Goal: Information Seeking & Learning: Compare options

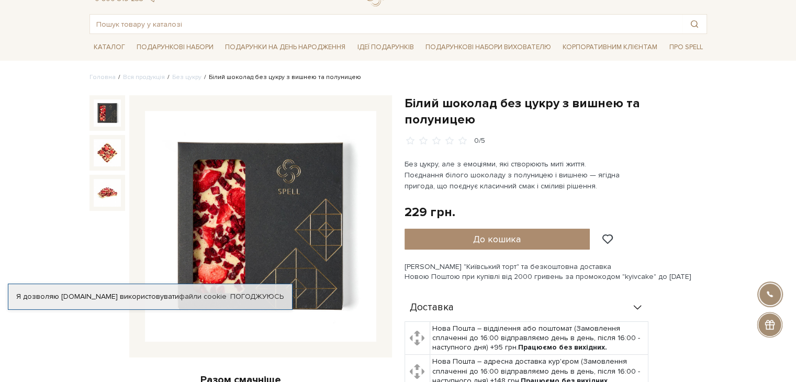
scroll to position [105, 0]
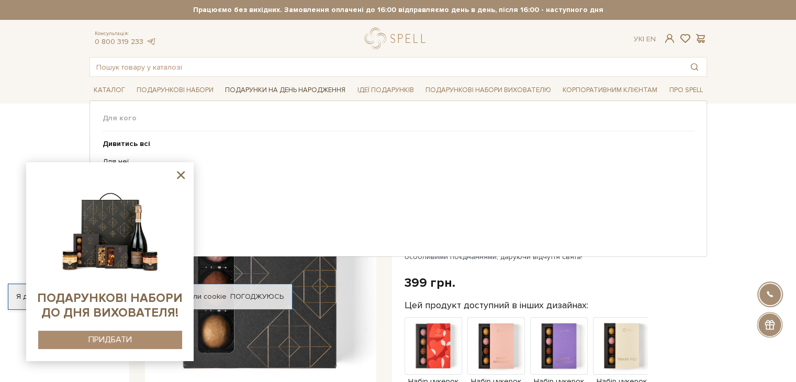
click at [284, 87] on link "Подарунки на День народження" at bounding box center [285, 90] width 129 height 16
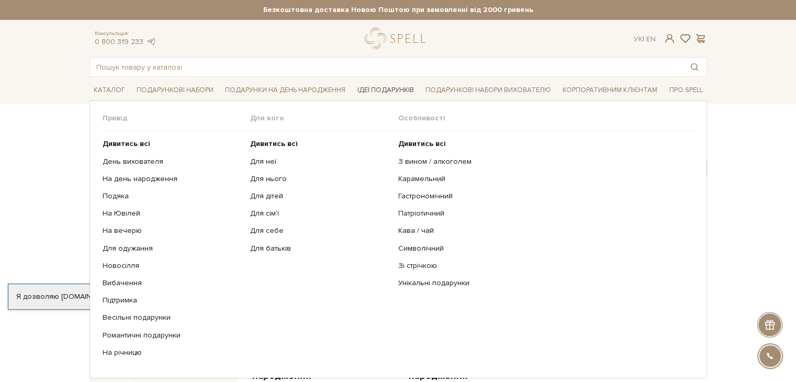
click at [383, 89] on link "Ідеї подарунків" at bounding box center [385, 90] width 65 height 16
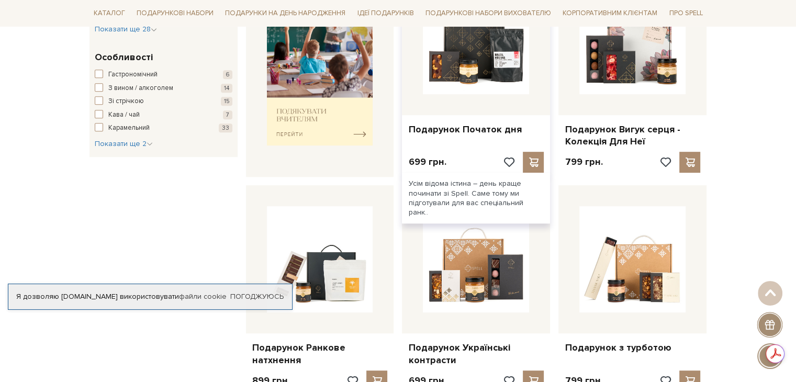
scroll to position [523, 0]
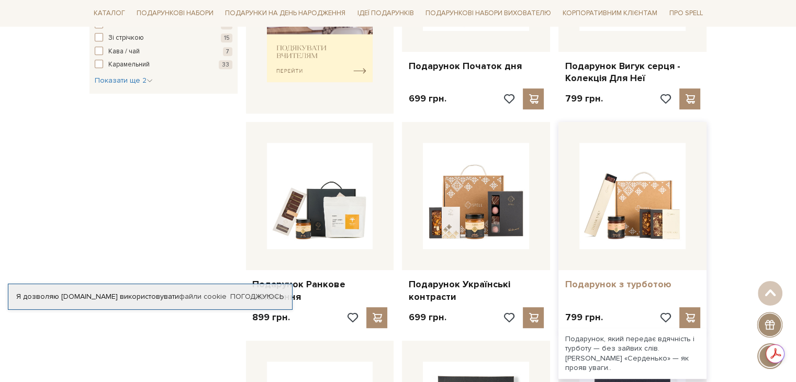
click at [615, 282] on link "Подарунок з турботою" at bounding box center [633, 284] width 136 height 12
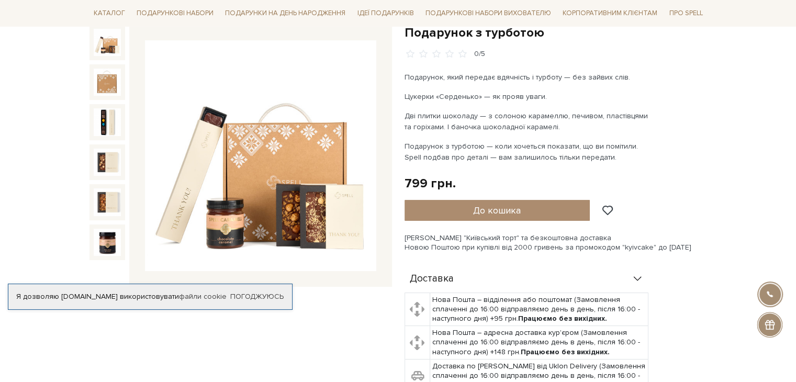
scroll to position [52, 0]
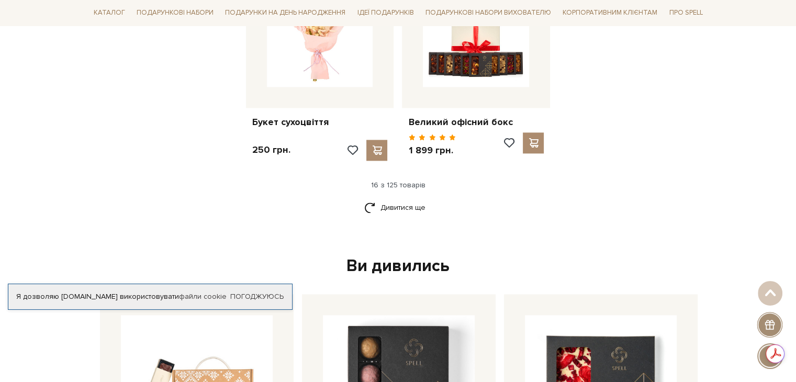
scroll to position [1361, 0]
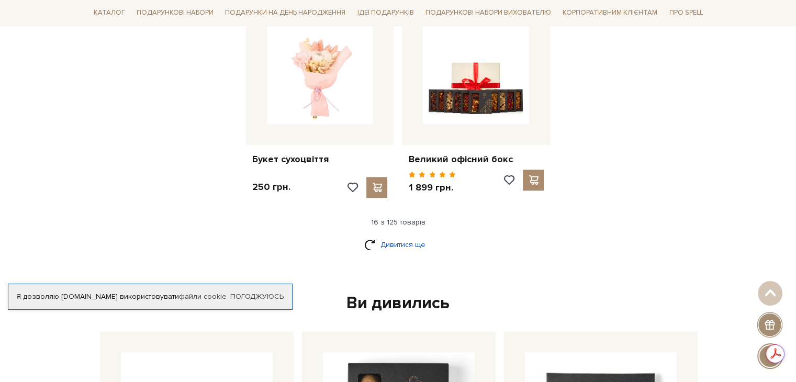
click at [398, 235] on link "Дивитися ще" at bounding box center [398, 244] width 68 height 18
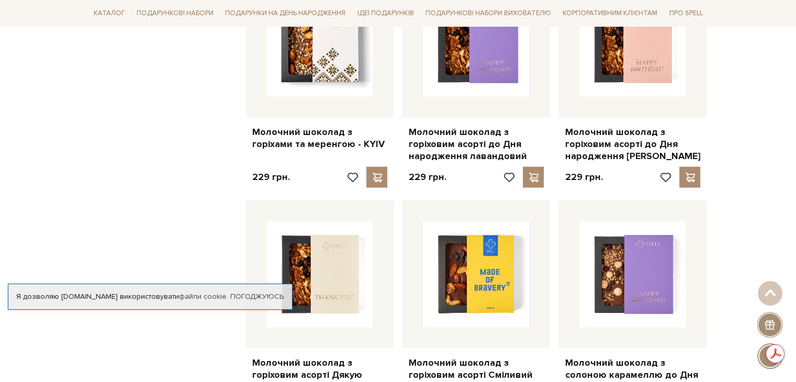
scroll to position [2041, 0]
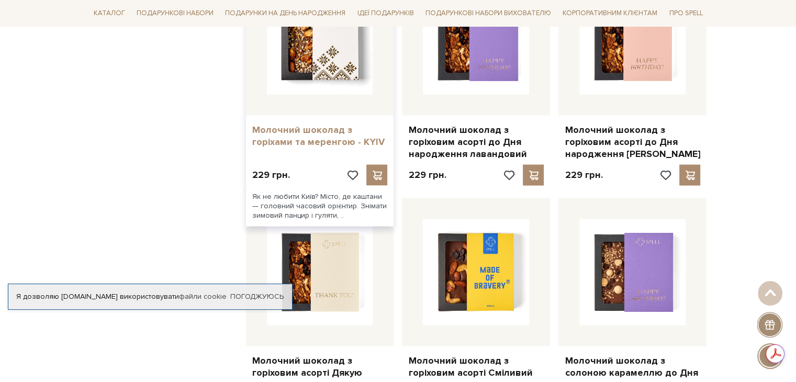
click at [341, 124] on link "Молочний шоколад з горіхами та меренгою - KYIV" at bounding box center [320, 136] width 136 height 25
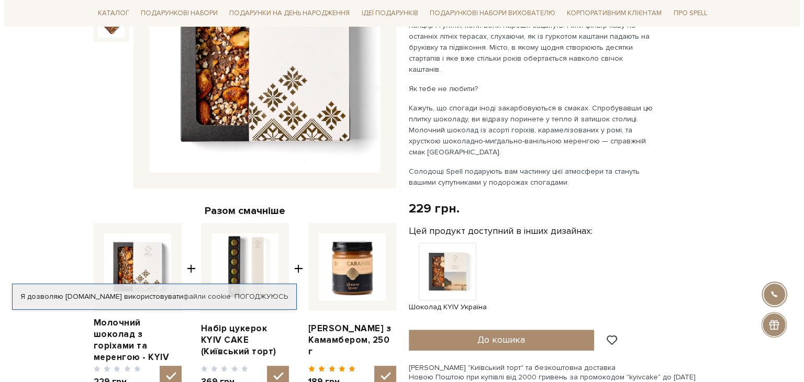
scroll to position [52, 0]
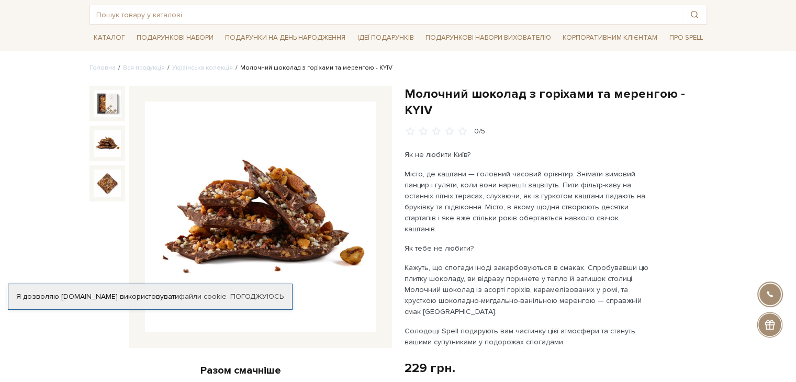
click at [96, 136] on img at bounding box center [107, 143] width 27 height 27
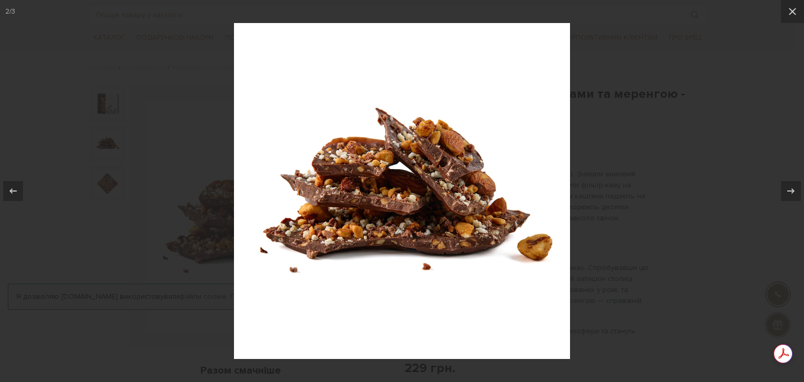
click at [115, 172] on div at bounding box center [402, 191] width 804 height 382
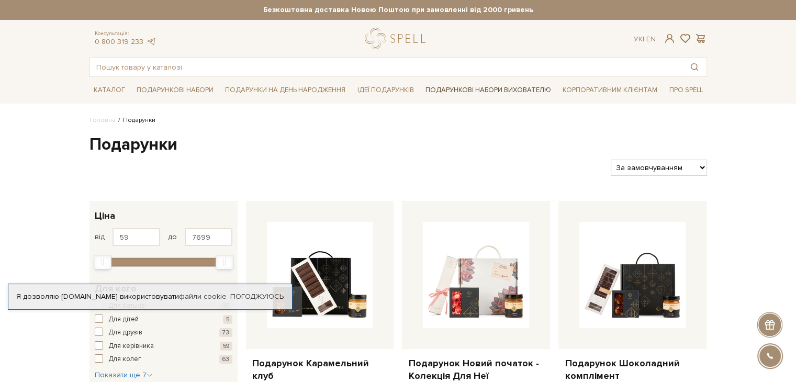
click at [478, 94] on link "Подарункові набори вихователю" at bounding box center [488, 90] width 134 height 18
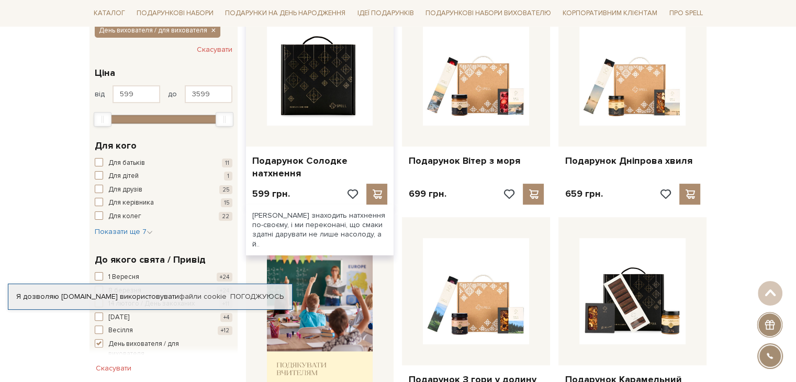
scroll to position [209, 0]
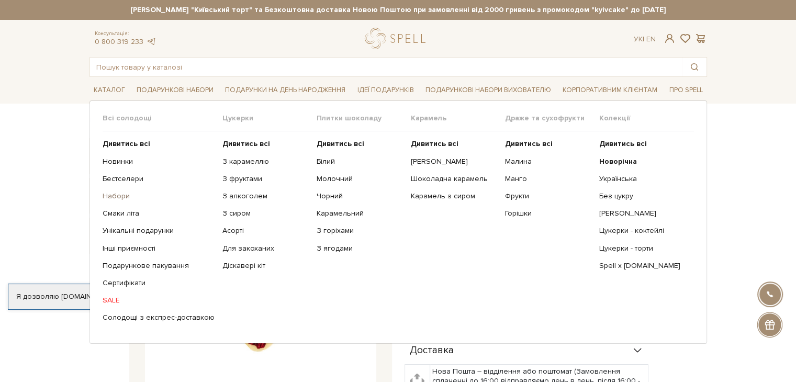
click at [120, 192] on link "Набори" at bounding box center [159, 196] width 112 height 9
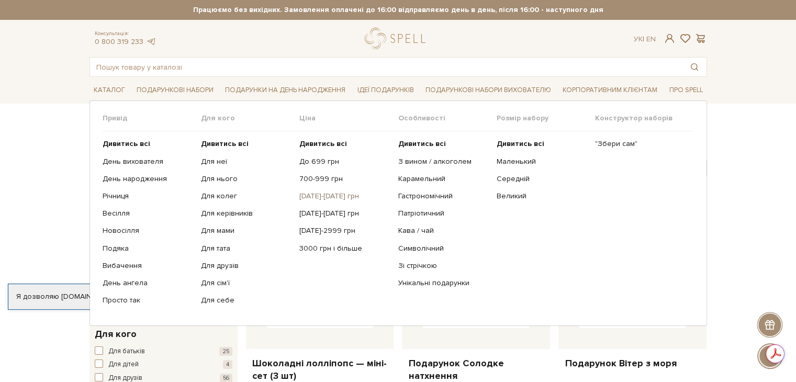
click at [326, 196] on link "[DATE]-[DATE] грн" at bounding box center [344, 196] width 91 height 9
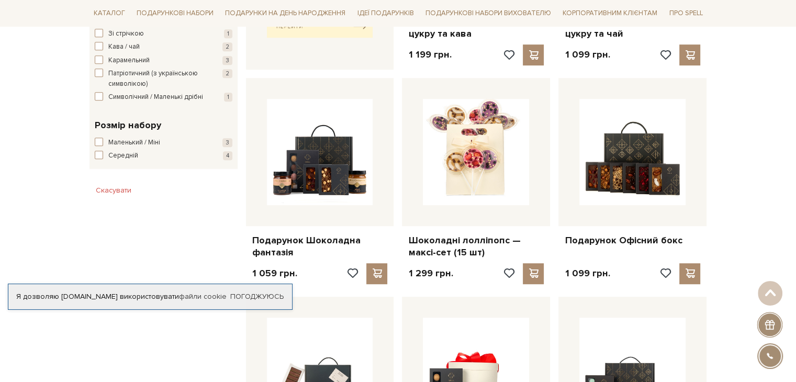
scroll to position [576, 0]
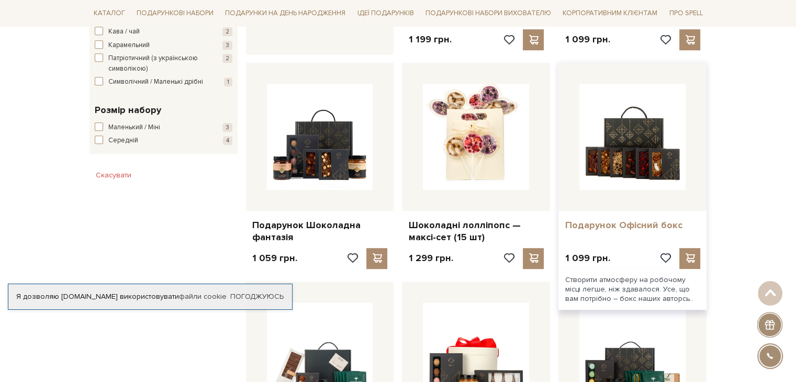
click at [646, 221] on link "Подарунок Офісний бокс" at bounding box center [633, 225] width 136 height 12
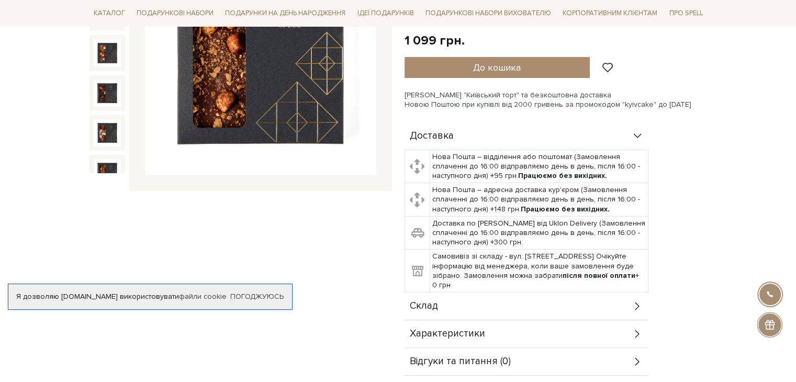
scroll to position [314, 0]
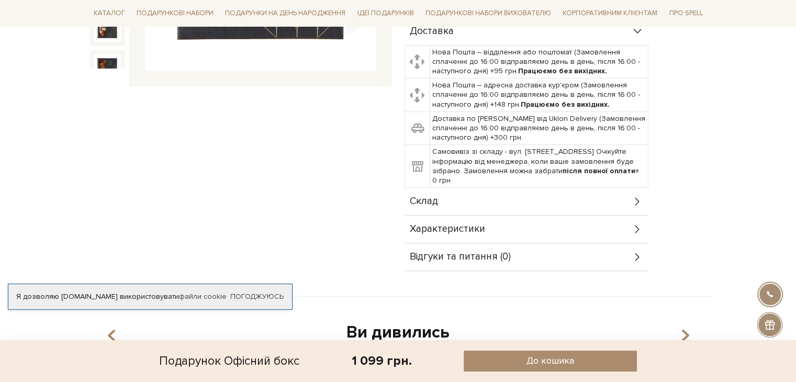
click at [477, 230] on span "Характеристики" at bounding box center [447, 228] width 75 height 9
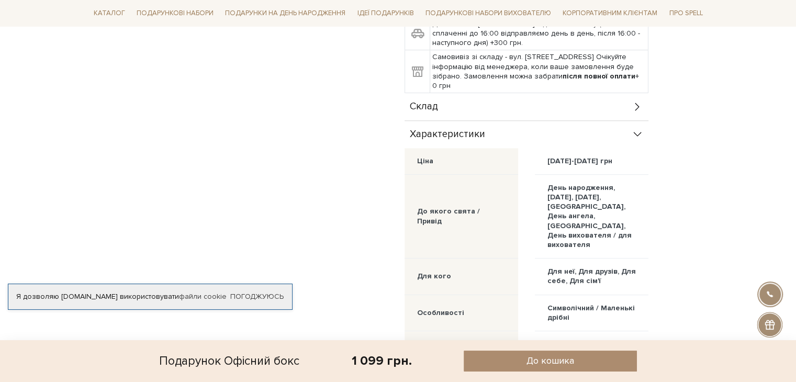
scroll to position [366, 0]
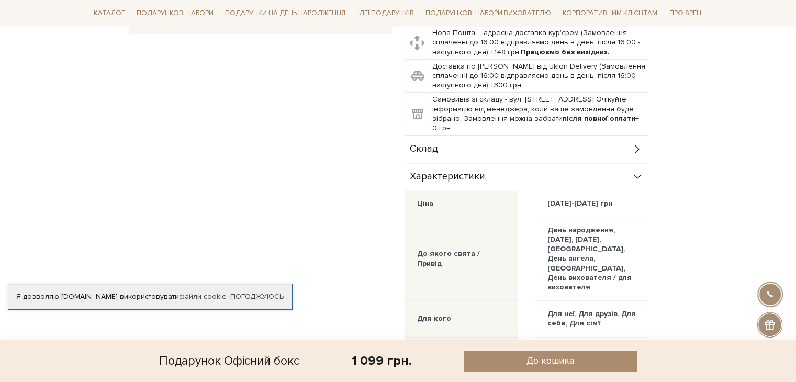
drag, startPoint x: 457, startPoint y: 170, endPoint x: 450, endPoint y: 146, distance: 24.5
click at [456, 172] on span "Характеристики" at bounding box center [447, 176] width 75 height 9
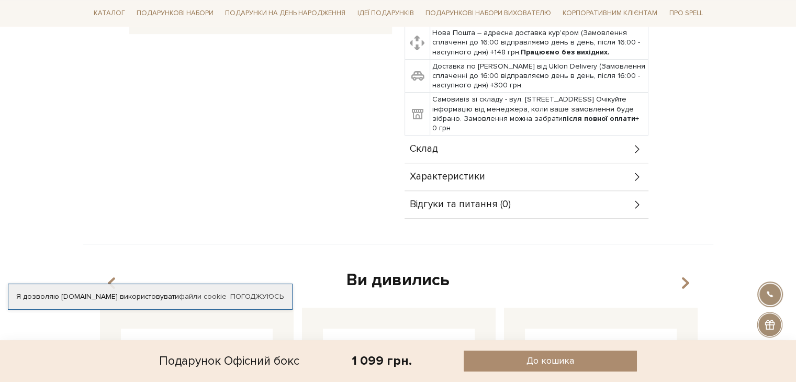
click at [450, 146] on div "Склад" at bounding box center [526, 149] width 244 height 27
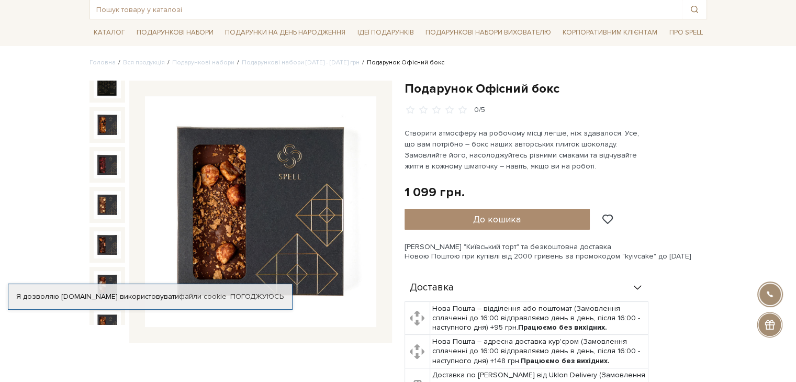
scroll to position [157, 0]
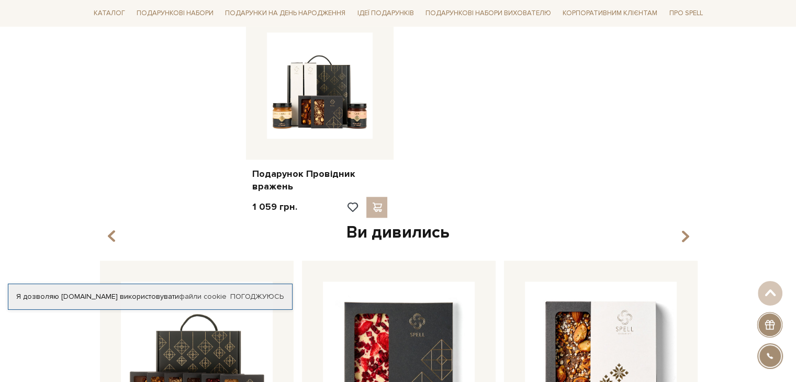
scroll to position [1046, 0]
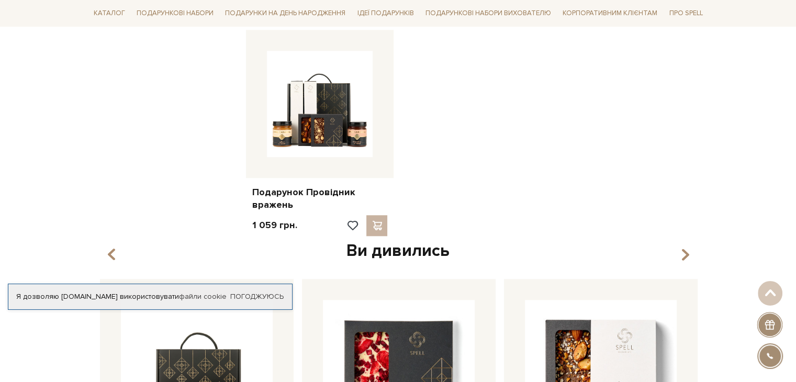
click at [692, 254] on div "Ви дивились" at bounding box center [398, 251] width 605 height 22
click at [689, 250] on icon "button" at bounding box center [684, 254] width 9 height 18
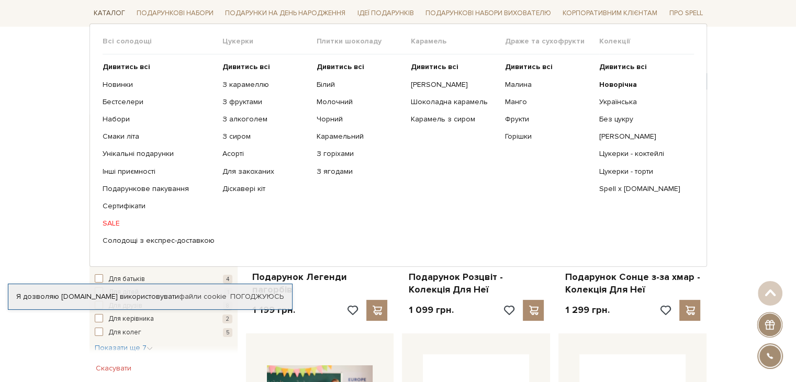
scroll to position [0, 0]
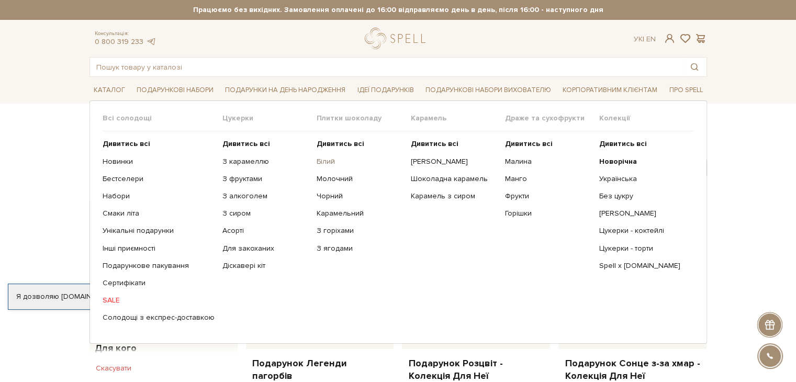
click at [330, 161] on link "Білий" at bounding box center [360, 161] width 86 height 9
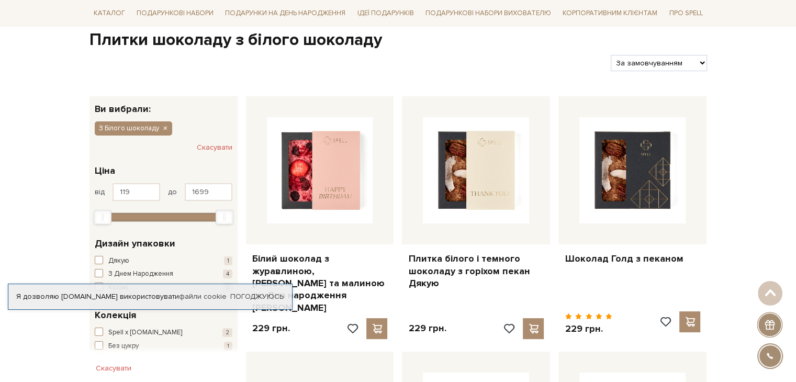
scroll to position [105, 0]
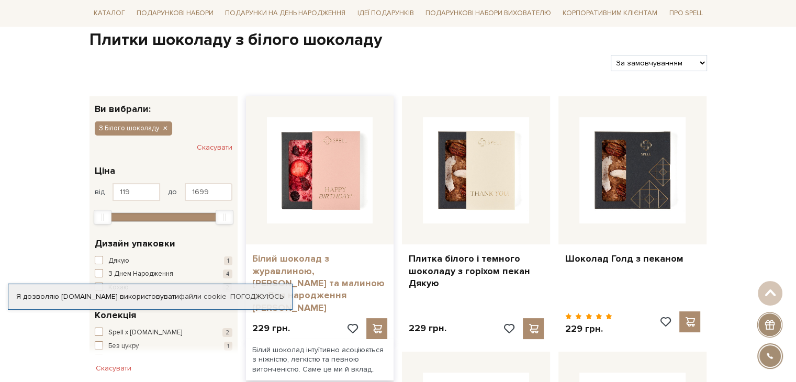
click at [319, 277] on link "Білий шоколад з журавлиною, [PERSON_NAME] та малиною до Дня народження [PERSON_…" at bounding box center [320, 283] width 136 height 61
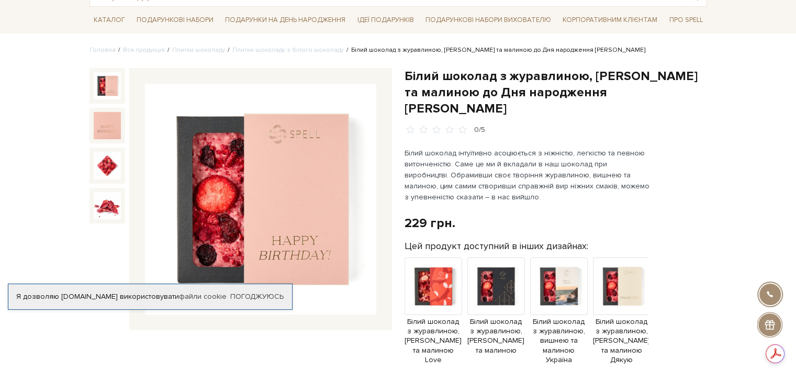
scroll to position [157, 0]
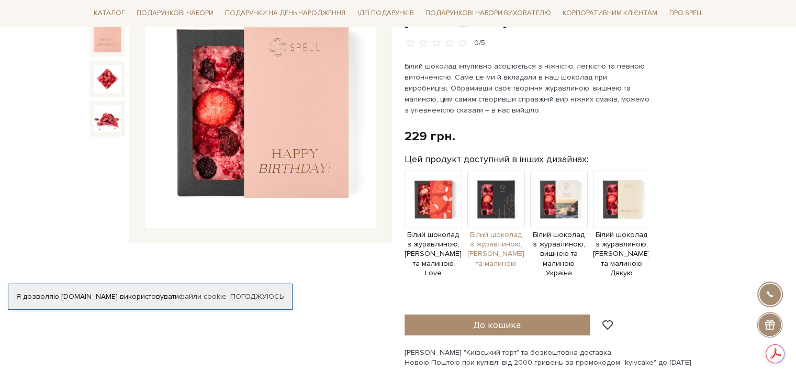
click at [503, 184] on img at bounding box center [496, 200] width 58 height 58
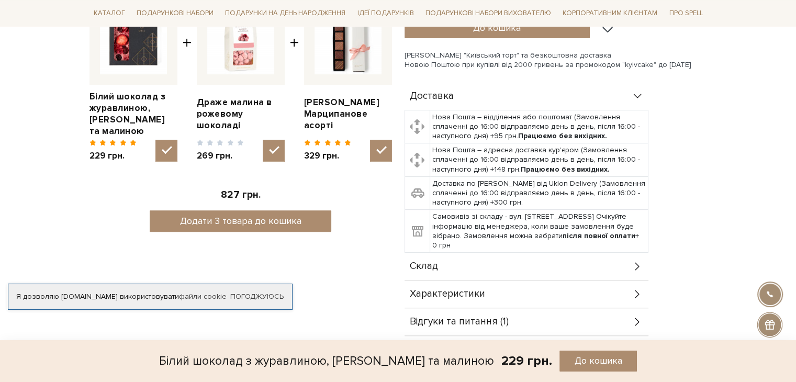
scroll to position [523, 0]
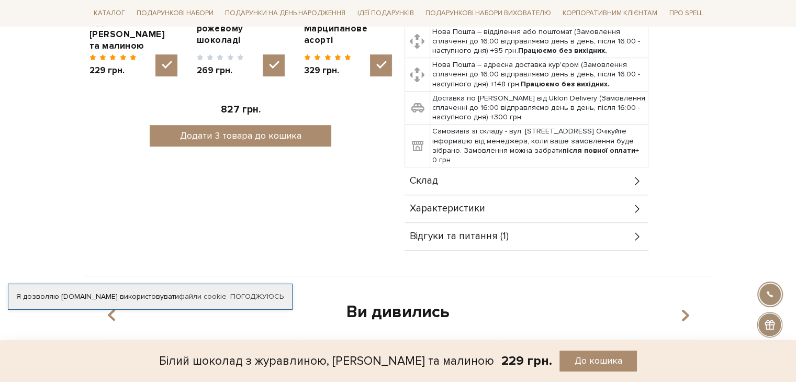
click at [496, 195] on div "Характеристики" at bounding box center [526, 208] width 244 height 27
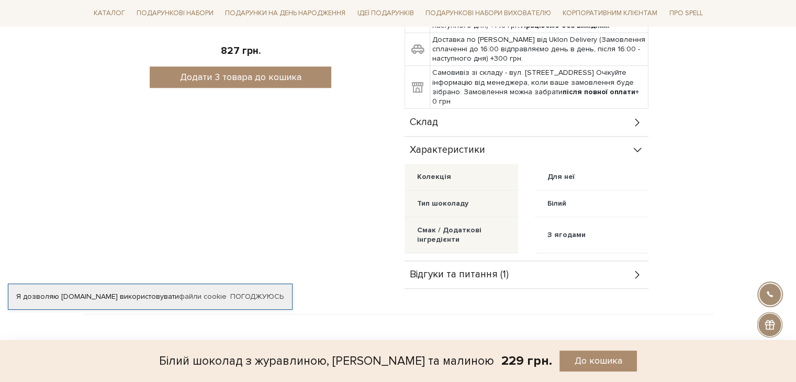
scroll to position [576, 0]
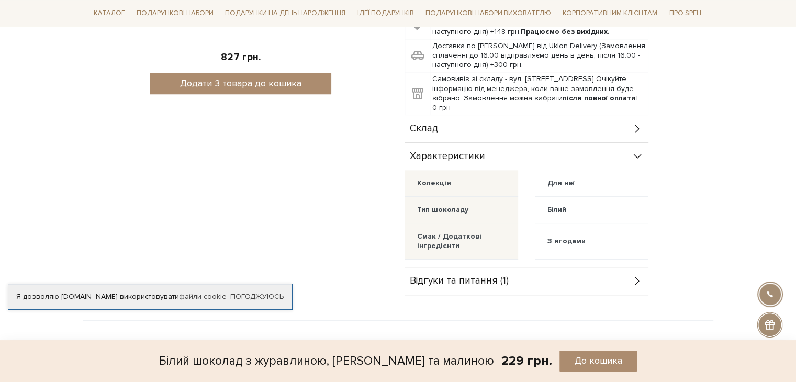
click at [471, 117] on div "Склад" at bounding box center [526, 128] width 244 height 27
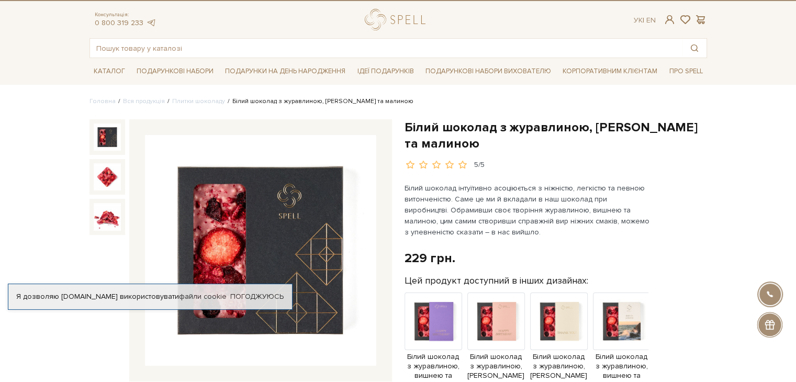
scroll to position [0, 0]
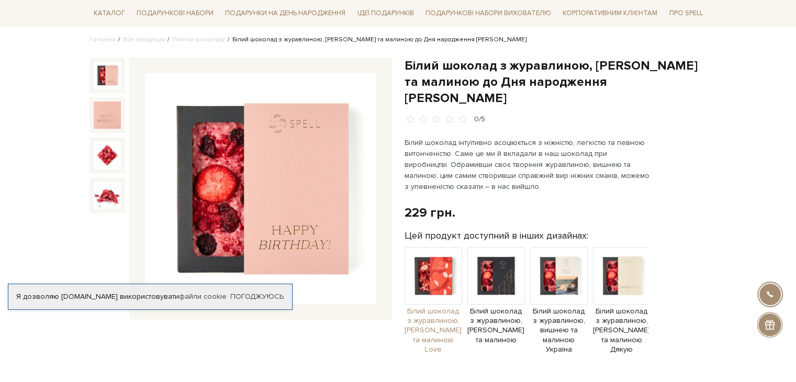
scroll to position [52, 0]
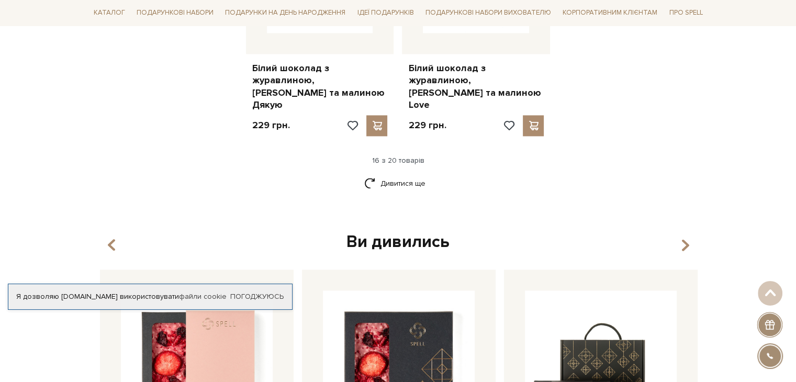
scroll to position [1518, 0]
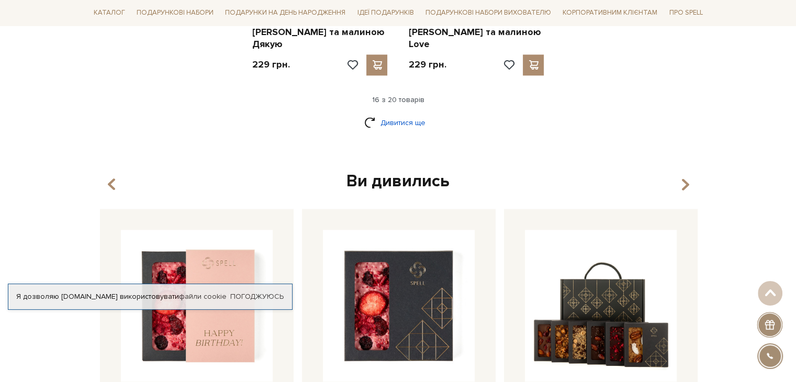
click at [381, 114] on link "Дивитися ще" at bounding box center [398, 123] width 68 height 18
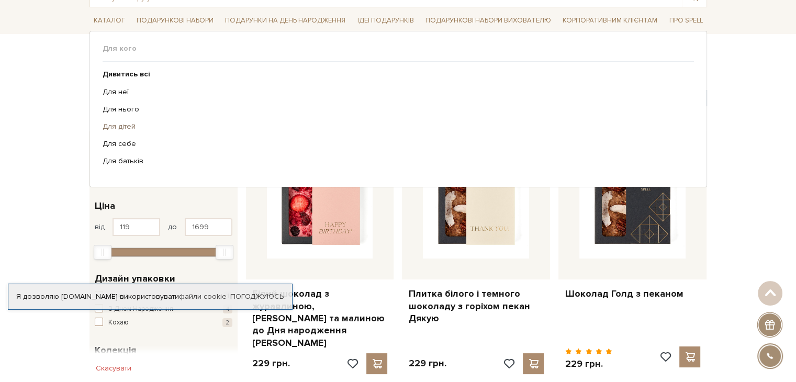
scroll to position [0, 0]
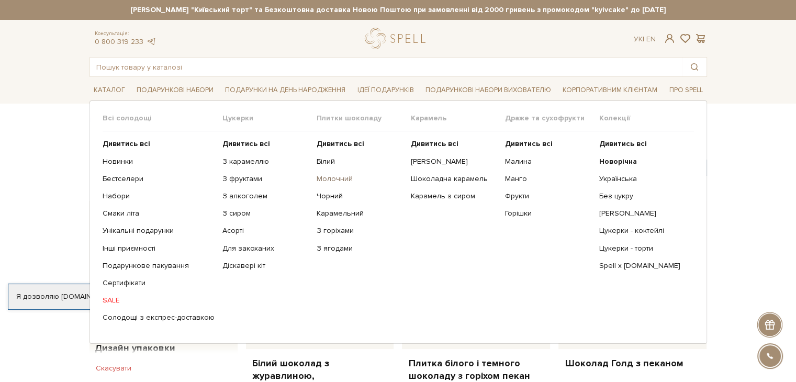
click at [335, 178] on link "Молочний" at bounding box center [360, 178] width 86 height 9
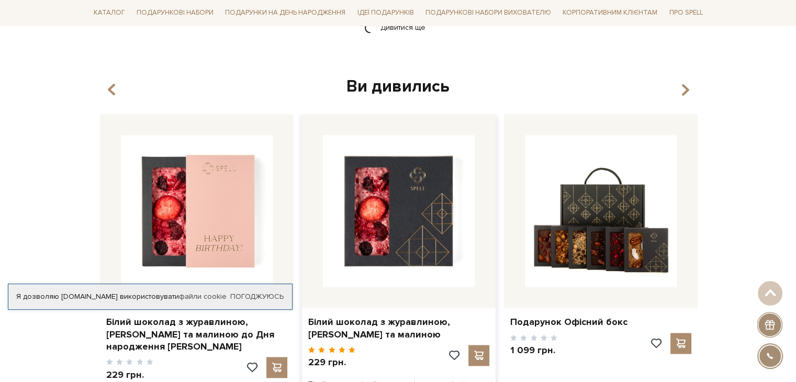
scroll to position [1674, 0]
